Goal: Transaction & Acquisition: Purchase product/service

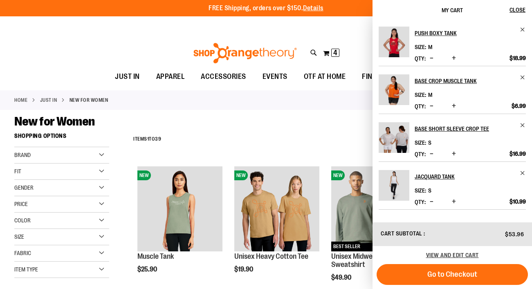
click at [266, 125] on div "New for Women" at bounding box center [265, 121] width 503 height 15
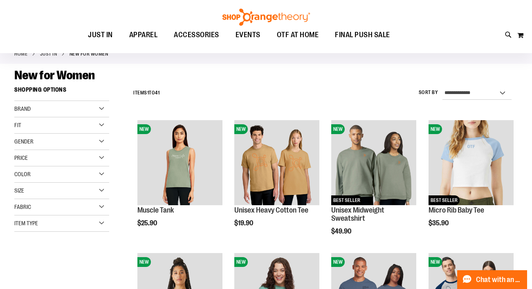
scroll to position [45, 0]
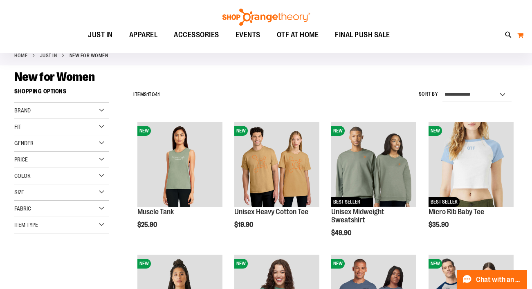
click at [522, 36] on button "My Cart" at bounding box center [520, 35] width 7 height 13
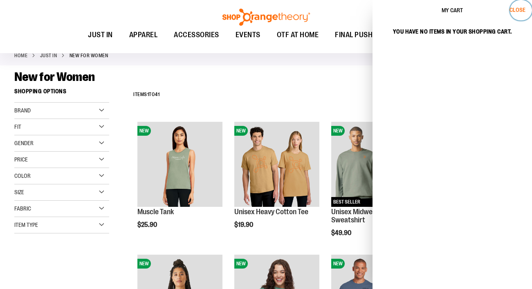
click at [520, 12] on span "Close" at bounding box center [517, 10] width 16 height 7
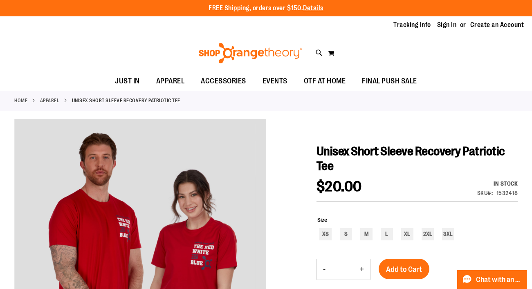
click at [519, 79] on ul "JUST IN JUST IN Balanced Basics New for Women New for Men New Accessories New B…" at bounding box center [266, 81] width 532 height 19
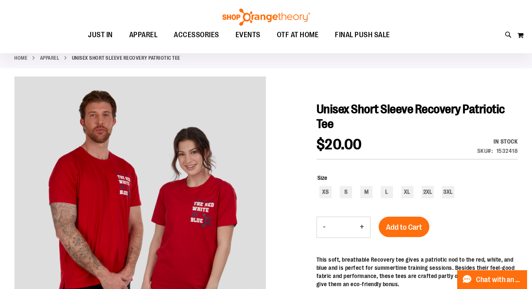
scroll to position [43, 0]
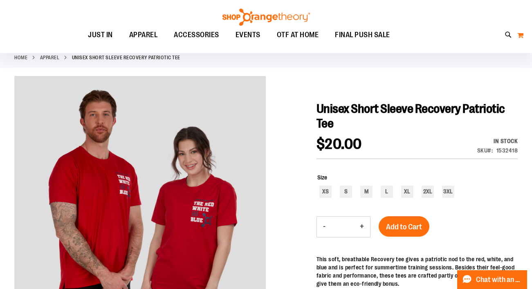
click at [521, 35] on button "My Cart" at bounding box center [520, 35] width 7 height 13
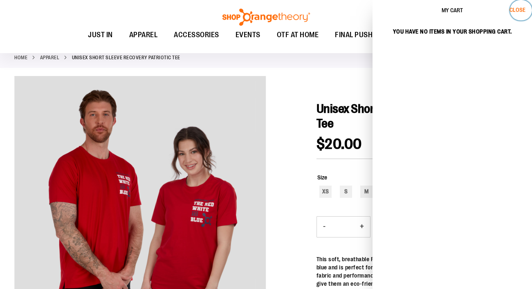
click at [515, 10] on span "Close" at bounding box center [517, 10] width 16 height 7
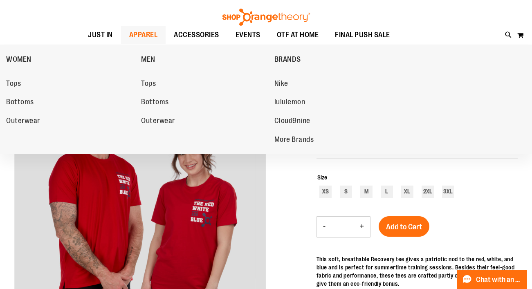
click at [129, 34] on span "APPAREL" at bounding box center [143, 35] width 29 height 18
